Goal: Navigation & Orientation: Find specific page/section

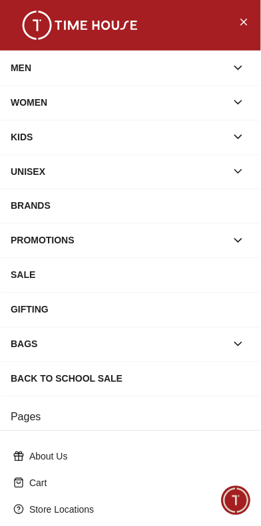
click at [33, 102] on div "WOMEN" at bounding box center [118, 102] width 215 height 24
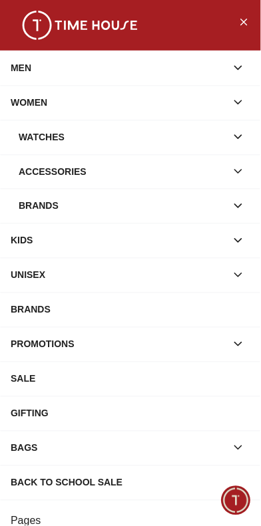
click at [44, 203] on div "Brands" at bounding box center [122, 206] width 207 height 24
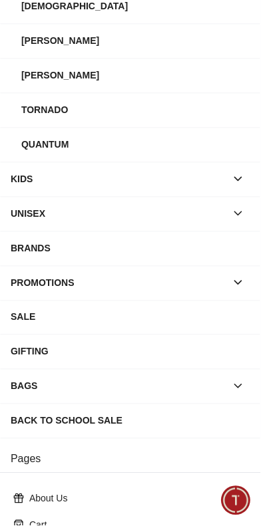
scroll to position [239, 0]
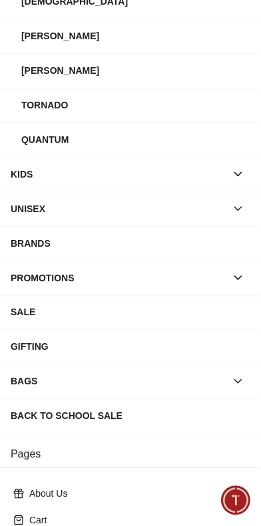
click at [57, 243] on div "BRANDS" at bounding box center [130, 243] width 239 height 24
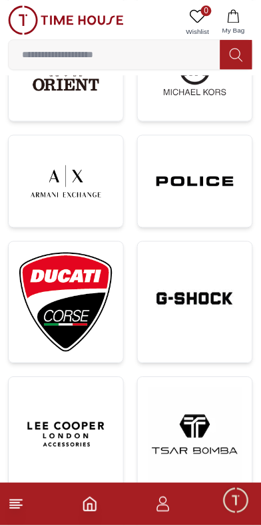
scroll to position [1489, 0]
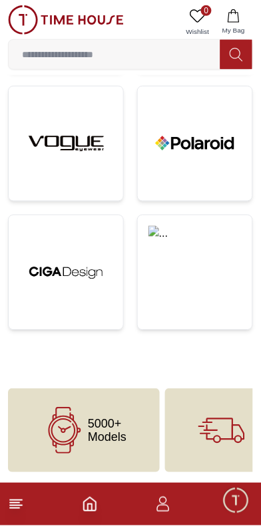
click at [16, 508] on line at bounding box center [14, 508] width 9 height 0
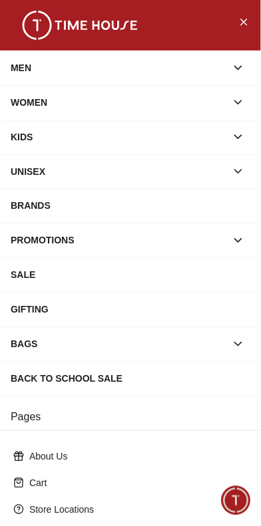
click at [33, 210] on div "BRANDS" at bounding box center [130, 206] width 239 height 24
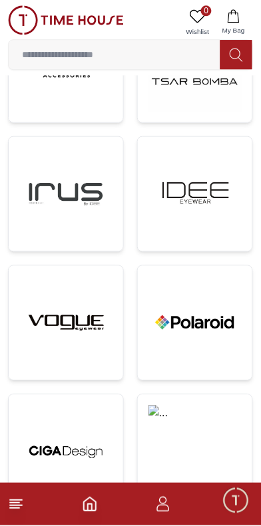
scroll to position [1449, 0]
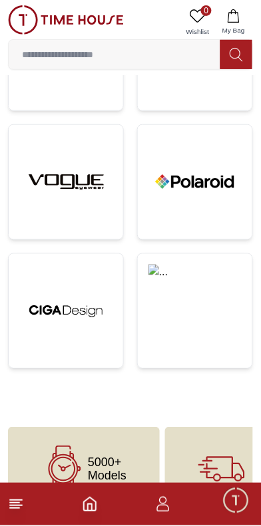
click at [168, 506] on icon "button" at bounding box center [163, 508] width 13 height 7
